Goal: Task Accomplishment & Management: Complete application form

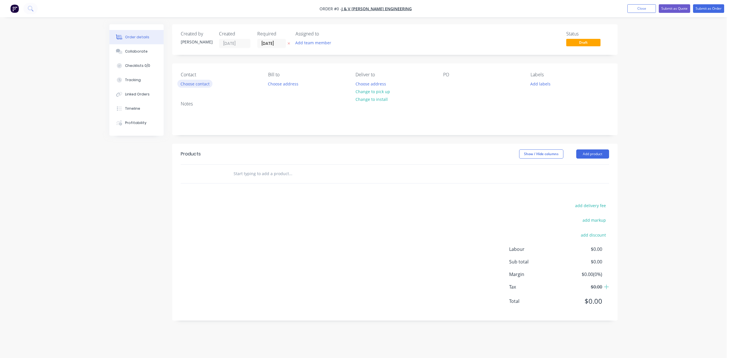
click at [199, 84] on button "Choose contact" at bounding box center [194, 84] width 35 height 8
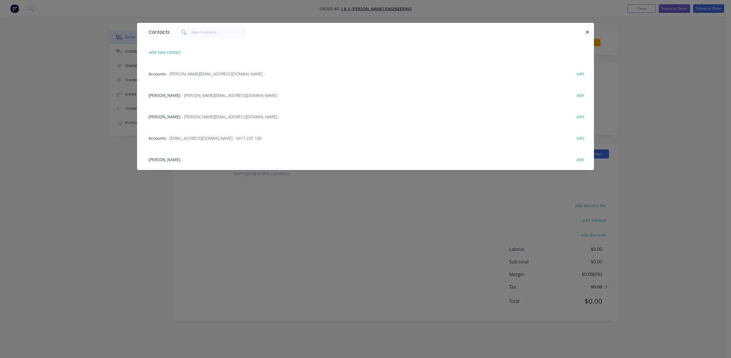
click at [195, 138] on span "- [EMAIL_ADDRESS][DOMAIN_NAME] - 0417 235 108" at bounding box center [214, 137] width 94 height 5
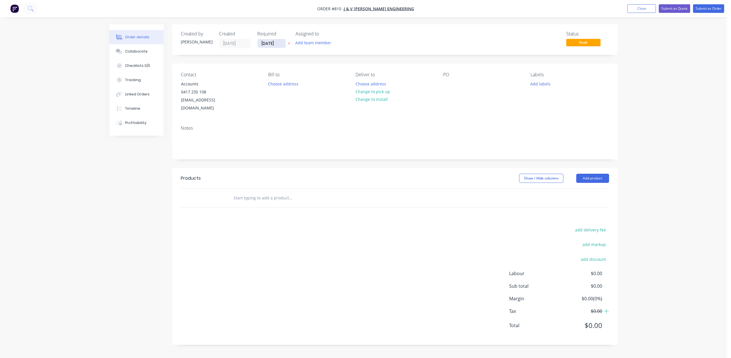
click at [270, 44] on input "[DATE]" at bounding box center [271, 43] width 28 height 9
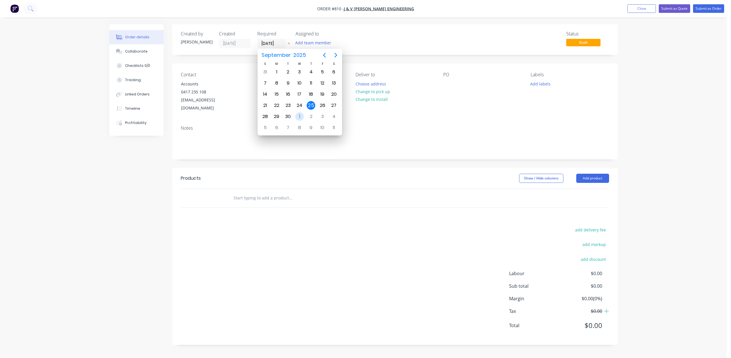
click at [299, 115] on div "1" at bounding box center [299, 116] width 9 height 9
type input "[DATE]"
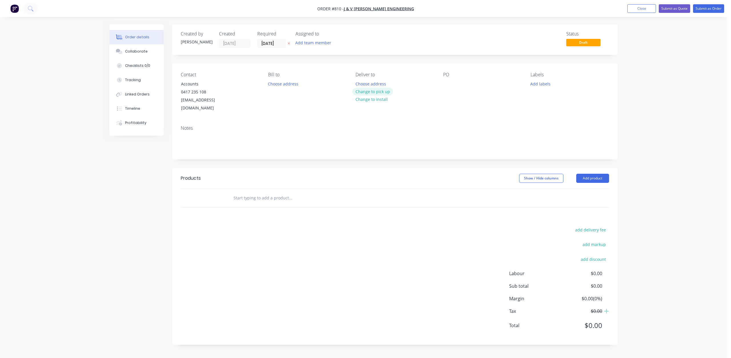
click at [372, 93] on button "Change to pick up" at bounding box center [372, 92] width 41 height 8
click at [309, 45] on button "Add team member" at bounding box center [313, 43] width 42 height 8
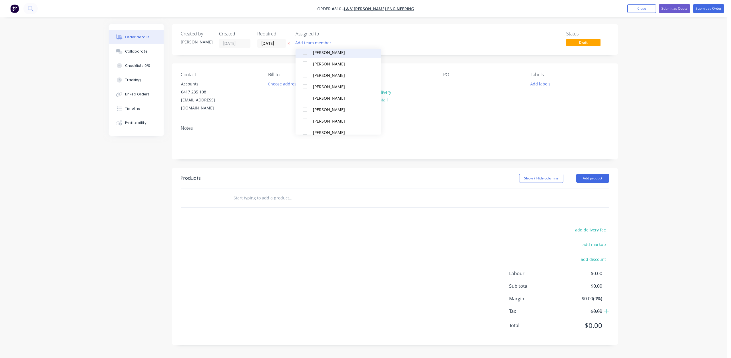
scroll to position [57, 0]
click at [325, 110] on div "[PERSON_NAME]" at bounding box center [341, 109] width 57 height 6
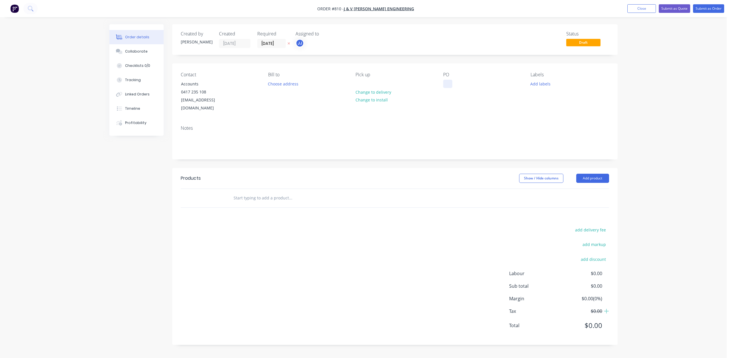
click at [448, 86] on div at bounding box center [447, 84] width 9 height 8
click at [541, 84] on button "Add labels" at bounding box center [540, 84] width 26 height 8
click at [537, 104] on div at bounding box center [540, 105] width 11 height 11
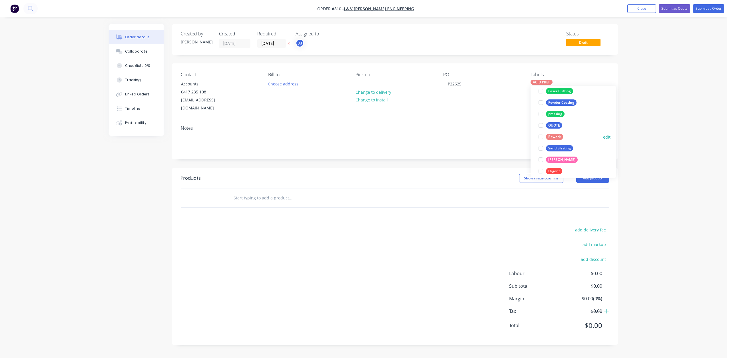
scroll to position [114, 0]
click at [541, 98] on div at bounding box center [540, 97] width 11 height 11
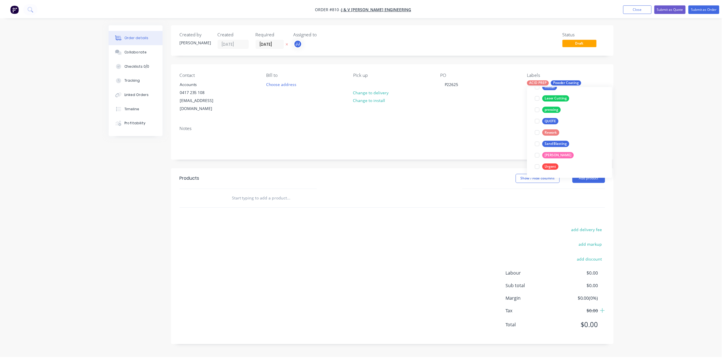
scroll to position [46, 0]
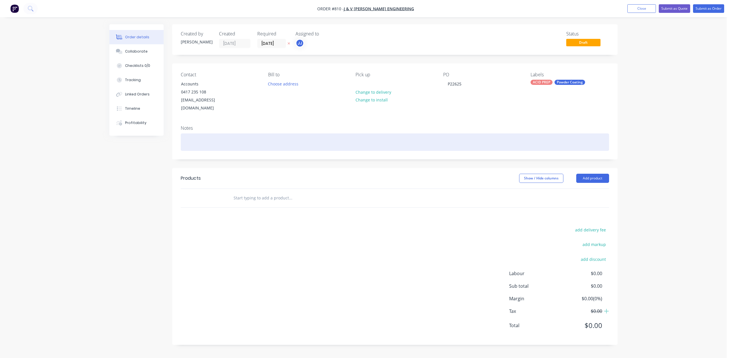
click at [194, 137] on div at bounding box center [395, 141] width 428 height 17
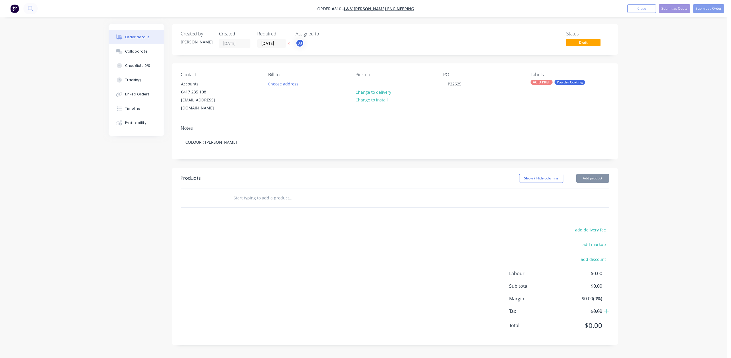
click at [241, 192] on input "text" at bounding box center [290, 197] width 114 height 11
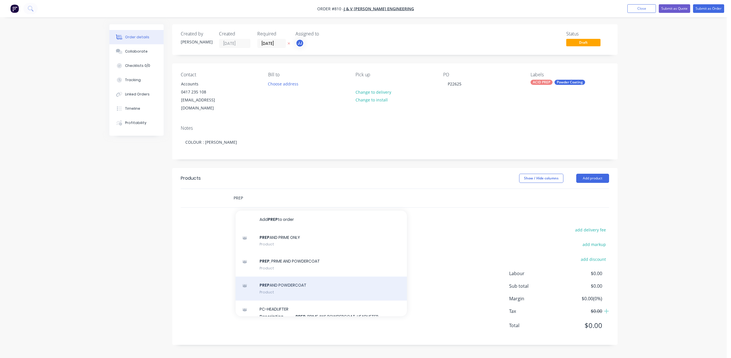
type input "PREP"
click at [271, 279] on div "PREP AND POWDERCOAT Product" at bounding box center [320, 288] width 171 height 24
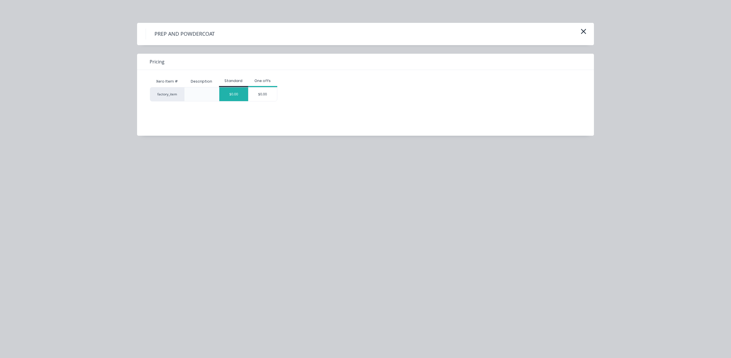
click at [231, 92] on div "$0.00" at bounding box center [233, 94] width 29 height 14
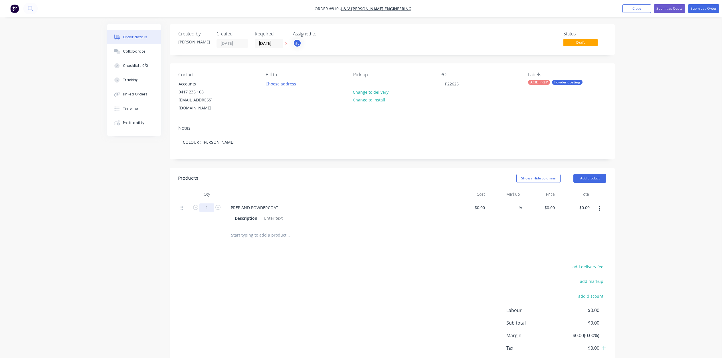
click at [206, 203] on input "1" at bounding box center [207, 207] width 15 height 9
click at [267, 214] on div at bounding box center [273, 218] width 23 height 8
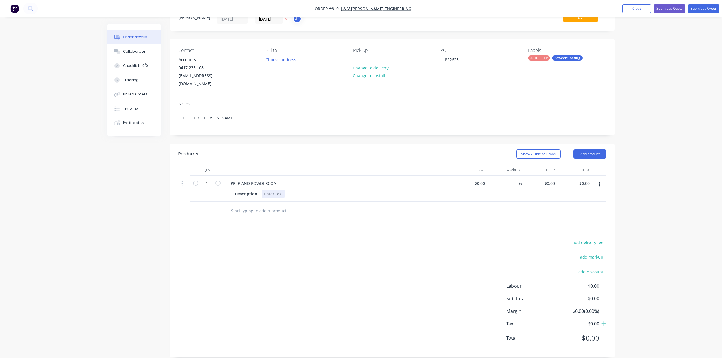
click at [271, 190] on div at bounding box center [273, 194] width 23 height 8
click at [479, 178] on div at bounding box center [469, 192] width 35 height 32
type input "$800.00"
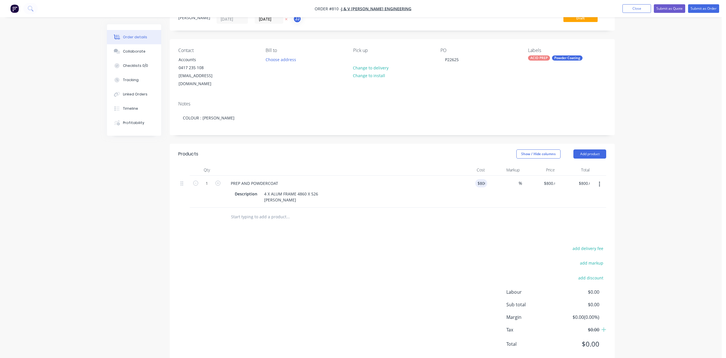
click at [480, 208] on div at bounding box center [392, 217] width 428 height 19
click at [706, 10] on button "Submit as Order" at bounding box center [703, 8] width 31 height 9
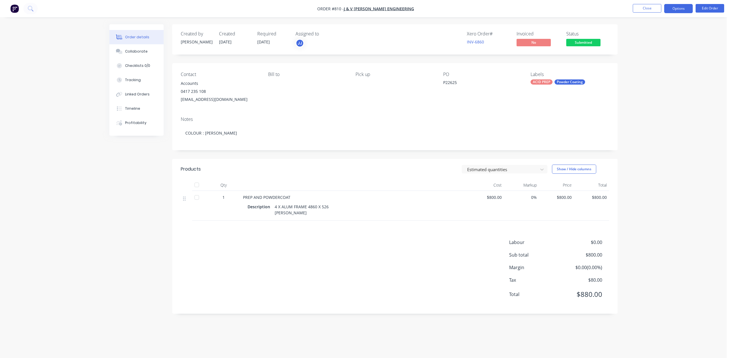
click at [678, 10] on button "Options" at bounding box center [678, 8] width 29 height 9
click at [649, 71] on div "Work Order" at bounding box center [661, 69] width 53 height 8
click at [651, 57] on div "Without pricing" at bounding box center [661, 57] width 53 height 8
click at [133, 51] on div "Collaborate" at bounding box center [136, 51] width 23 height 5
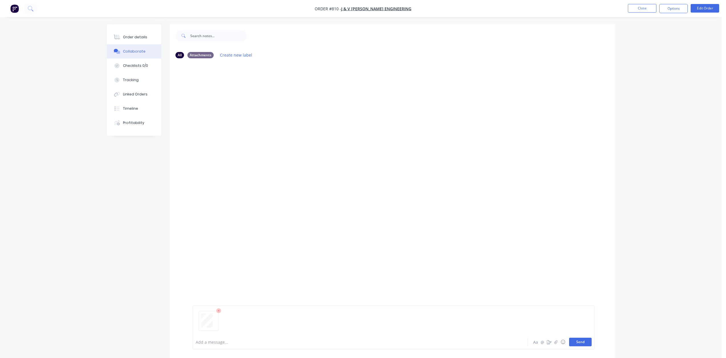
click at [574, 343] on button "Send" at bounding box center [580, 341] width 23 height 9
